Goal: Use online tool/utility

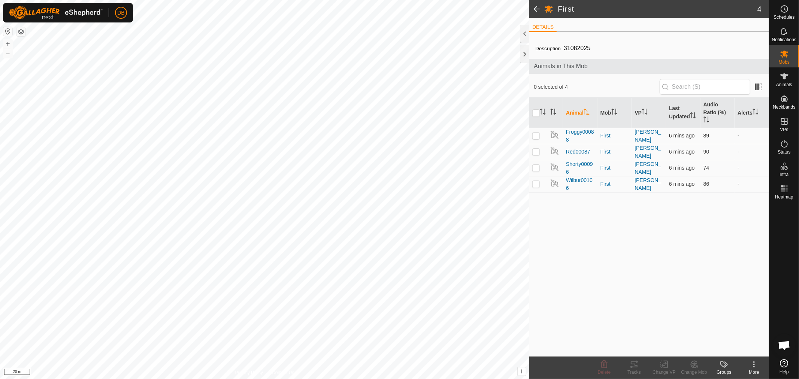
scroll to position [144, 0]
click at [536, 113] on input "checkbox" at bounding box center [535, 112] width 7 height 7
checkbox input "true"
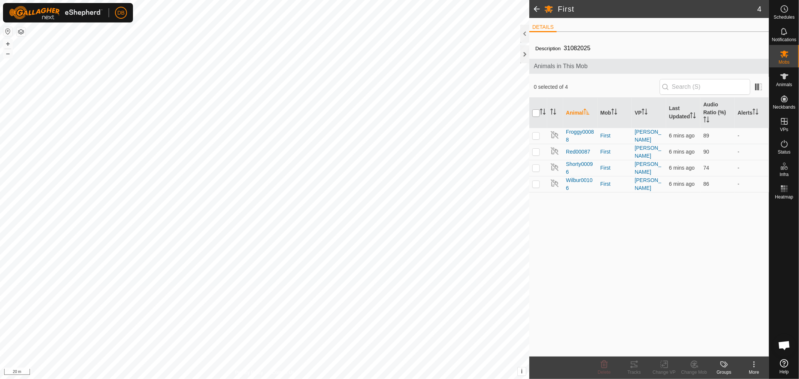
checkbox input "true"
click at [634, 366] on icon at bounding box center [633, 364] width 9 height 9
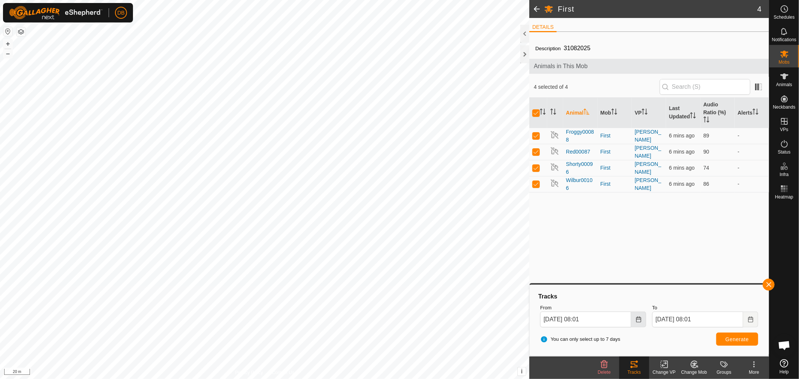
click at [639, 319] on icon "Choose Date" at bounding box center [638, 319] width 5 height 6
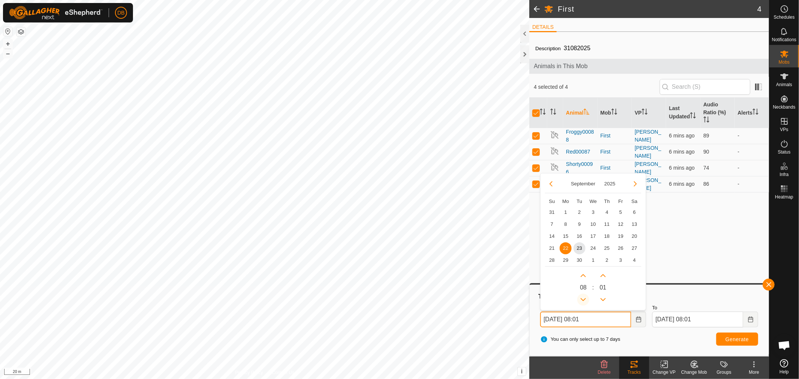
click at [585, 300] on button "Previous Hour" at bounding box center [583, 300] width 12 height 12
click at [577, 248] on span "23" at bounding box center [579, 248] width 12 height 12
type input "[DATE] 05:01"
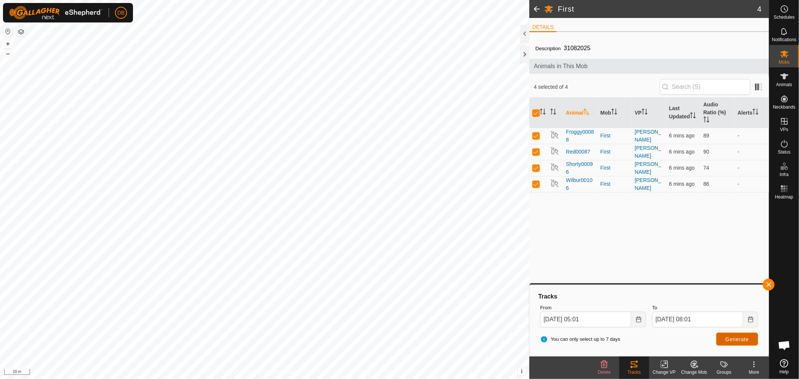
click at [725, 340] on span "Generate" at bounding box center [736, 339] width 23 height 6
